Goal: Check status: Check status

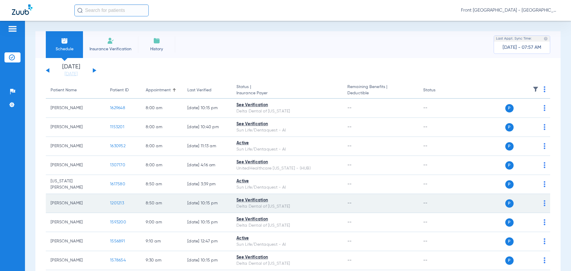
click at [115, 202] on span "1201213" at bounding box center [117, 203] width 14 height 4
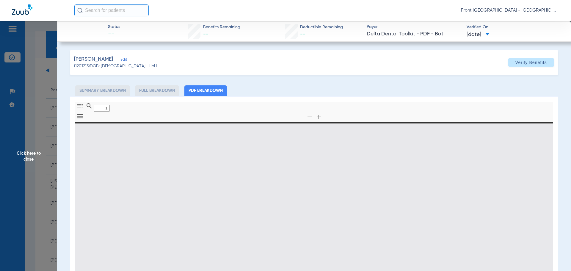
type input "0"
select select "page-width"
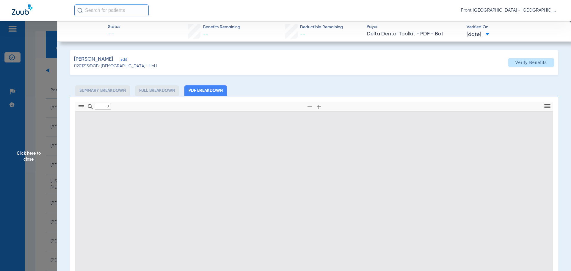
type input "1"
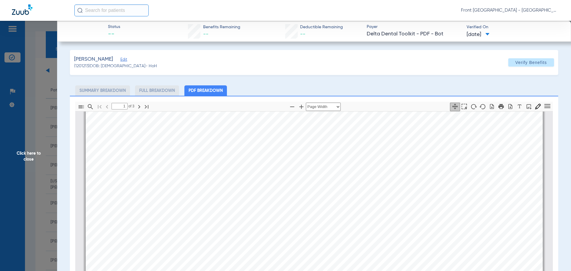
scroll to position [181, 0]
click at [32, 154] on span "Click here to close" at bounding box center [28, 156] width 57 height 271
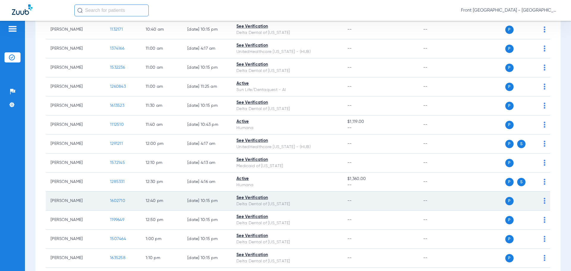
scroll to position [327, 0]
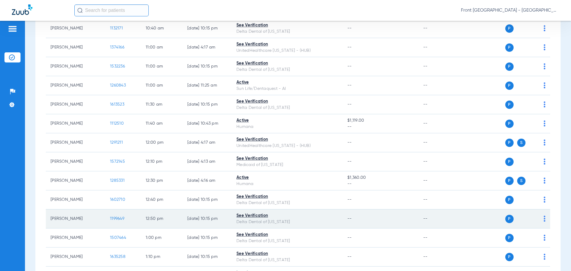
click at [120, 218] on span "1199649" at bounding box center [117, 218] width 14 height 4
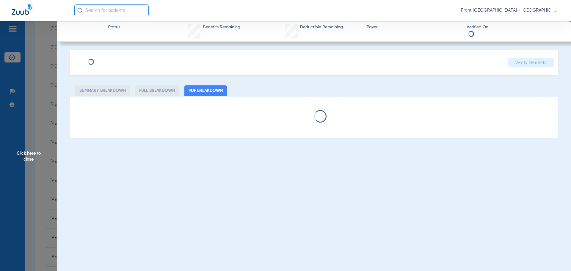
select select "page-width"
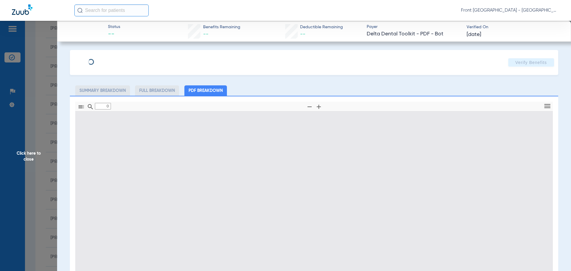
type input "1"
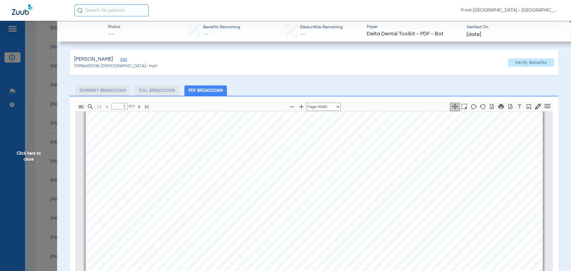
scroll to position [152, 0]
click at [26, 154] on span "Click here to close" at bounding box center [28, 156] width 57 height 271
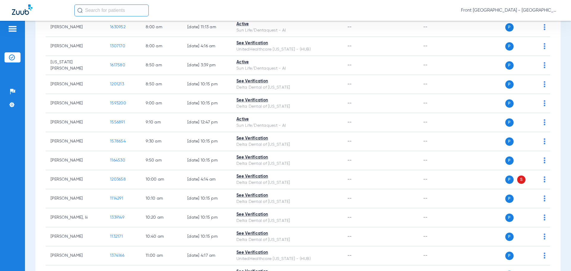
scroll to position [0, 0]
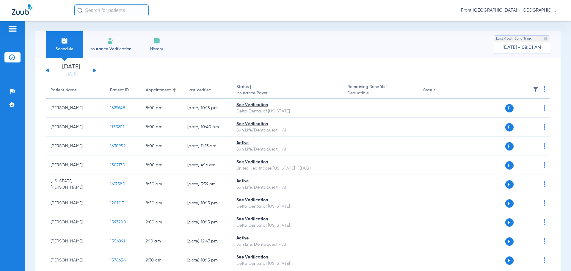
click at [284, 48] on div "Schedule Insurance Verification History Last Appt. Sync Time: [DATE] - 08:01 AM" at bounding box center [297, 44] width 525 height 27
